Goal: Check status

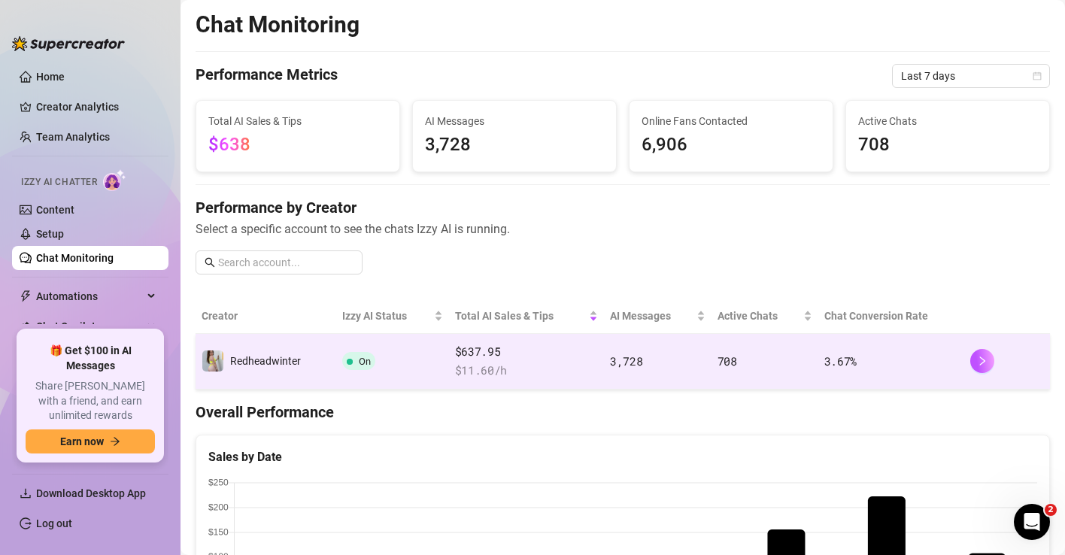
click at [555, 362] on span "$ 11.60 /h" at bounding box center [526, 371] width 143 height 18
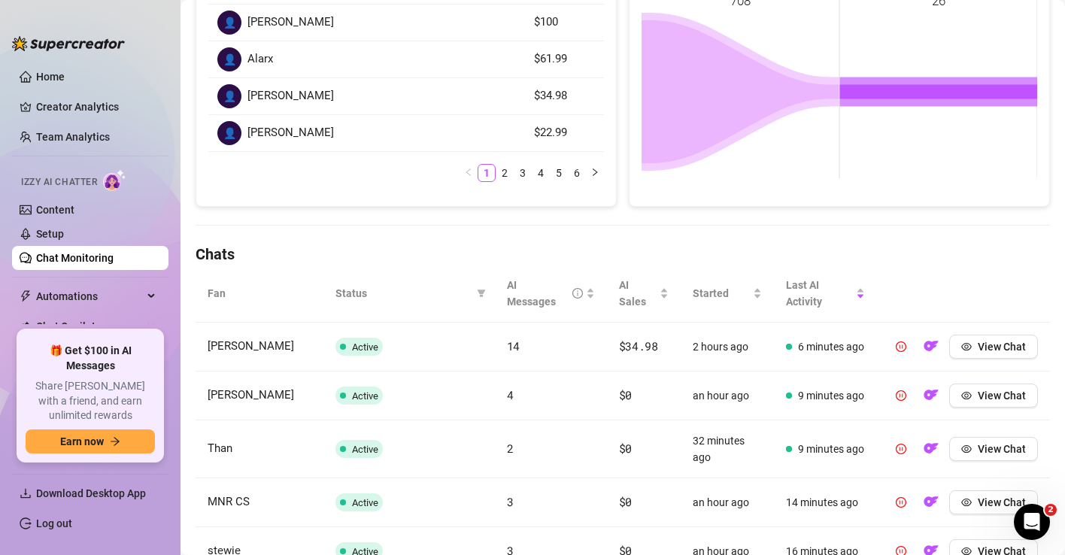
scroll to position [306, 0]
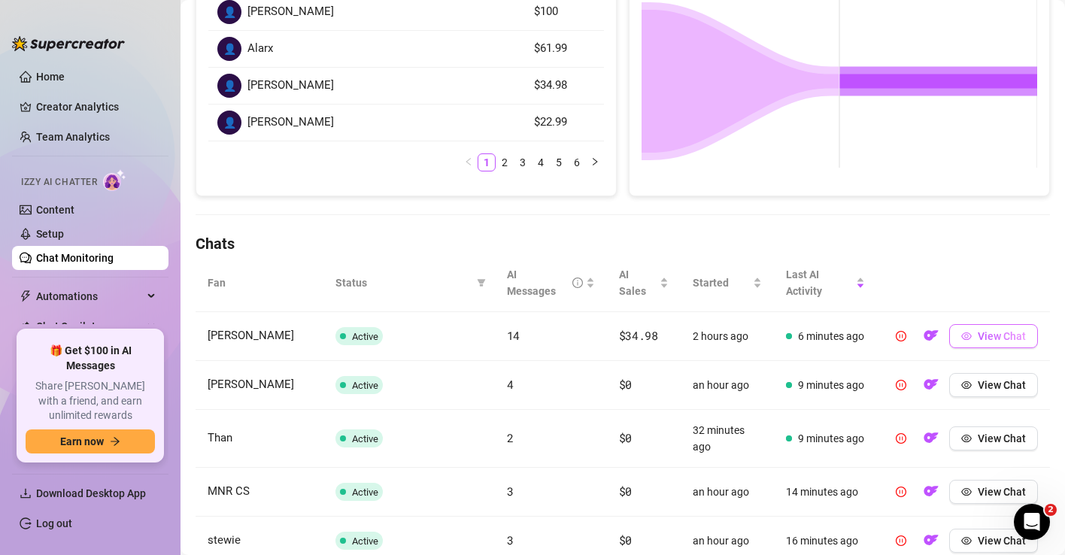
click at [978, 339] on span "View Chat" at bounding box center [1001, 336] width 48 height 12
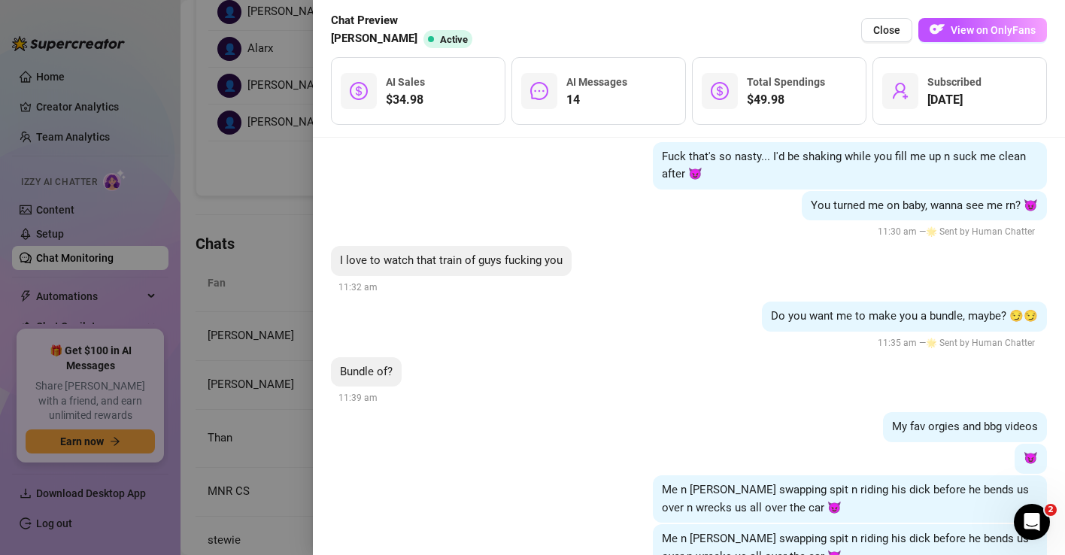
scroll to position [15036, 0]
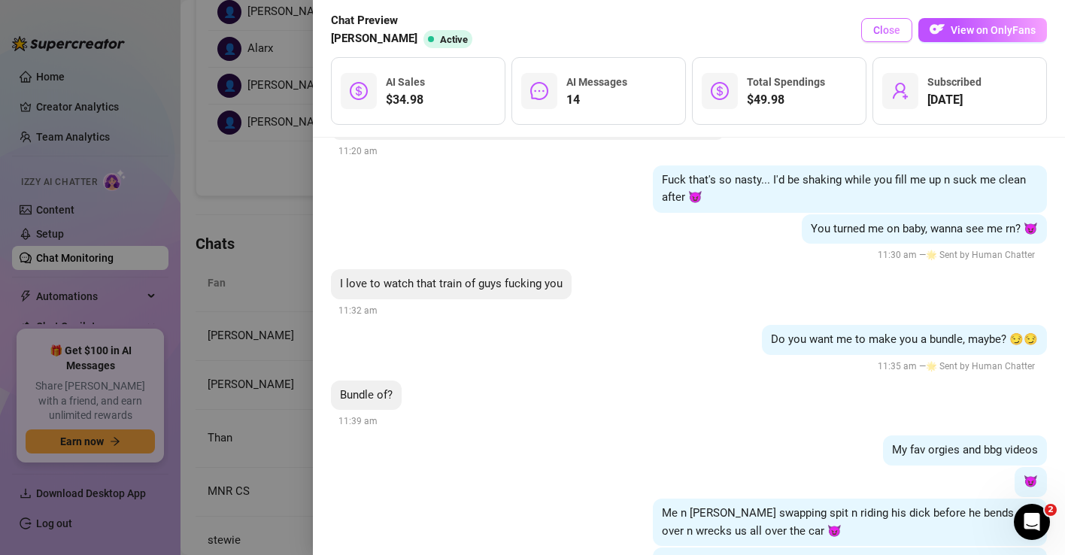
click at [883, 29] on span "Close" at bounding box center [886, 30] width 27 height 12
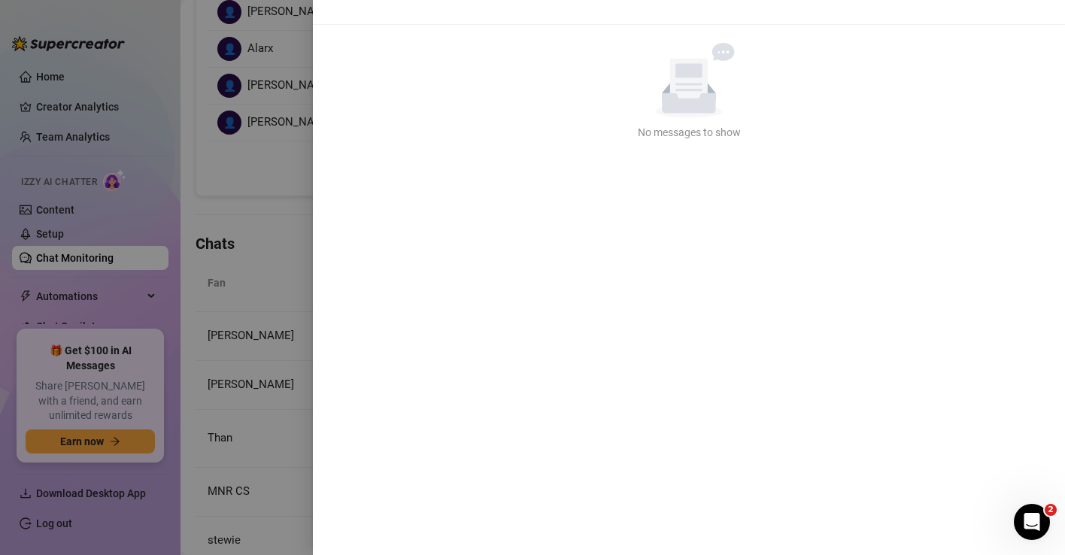
scroll to position [0, 0]
